Goal: Information Seeking & Learning: Compare options

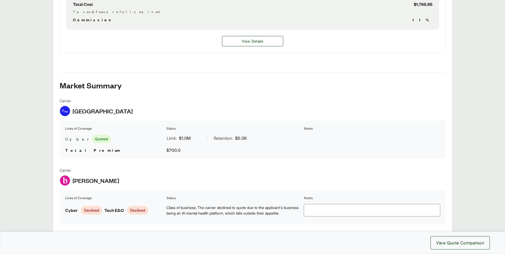
scroll to position [319, 0]
click at [243, 156] on table "Lines of Coverage Status Notes Cyber Quoted Limit: $1.0M | Retention: $5.0K Tot…" at bounding box center [253, 139] width 386 height 38
click at [82, 110] on span "[GEOGRAPHIC_DATA]" at bounding box center [102, 111] width 60 height 8
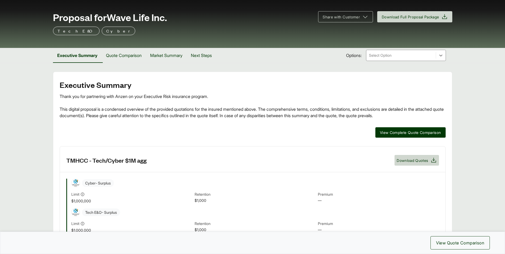
scroll to position [0, 0]
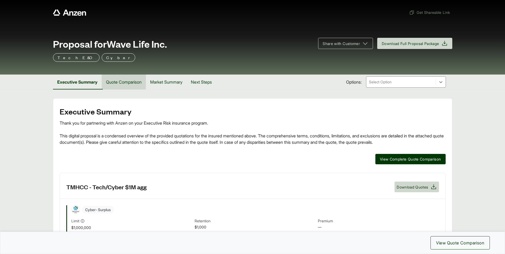
click at [126, 85] on button "Quote Comparison" at bounding box center [124, 82] width 44 height 15
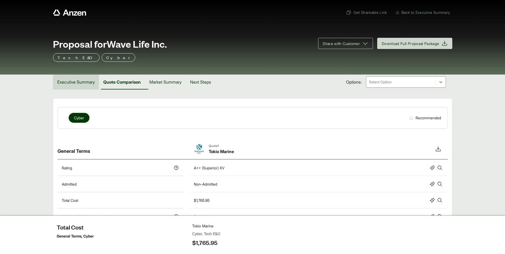
click at [86, 80] on button "Executive Summary" at bounding box center [76, 82] width 46 height 15
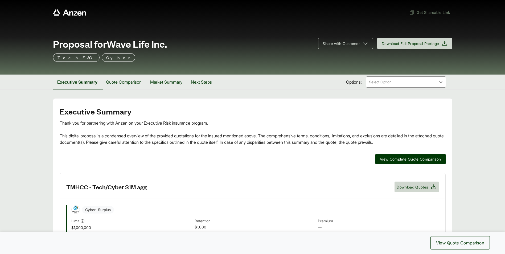
scroll to position [27, 0]
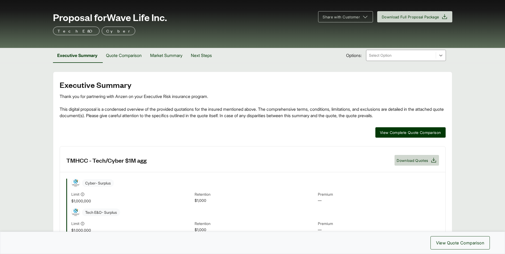
click at [424, 55] on div at bounding box center [400, 55] width 65 height 6
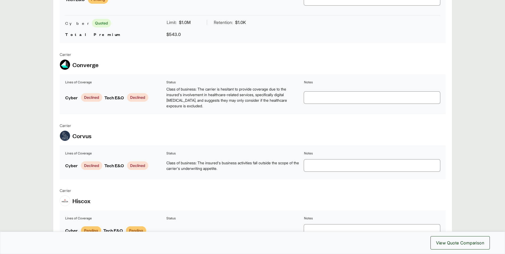
scroll to position [569, 0]
